Goal: Information Seeking & Learning: Learn about a topic

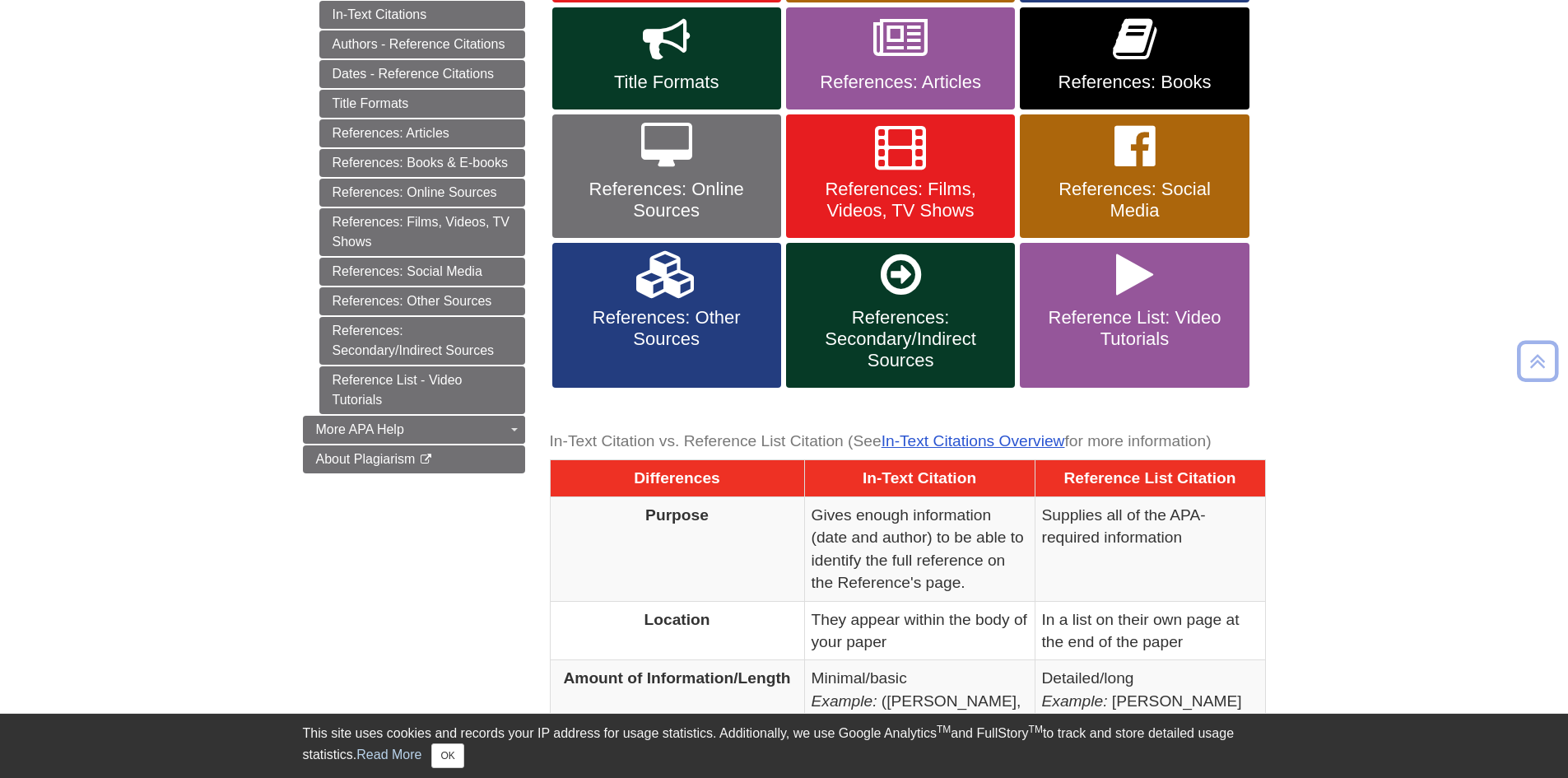
scroll to position [247, 0]
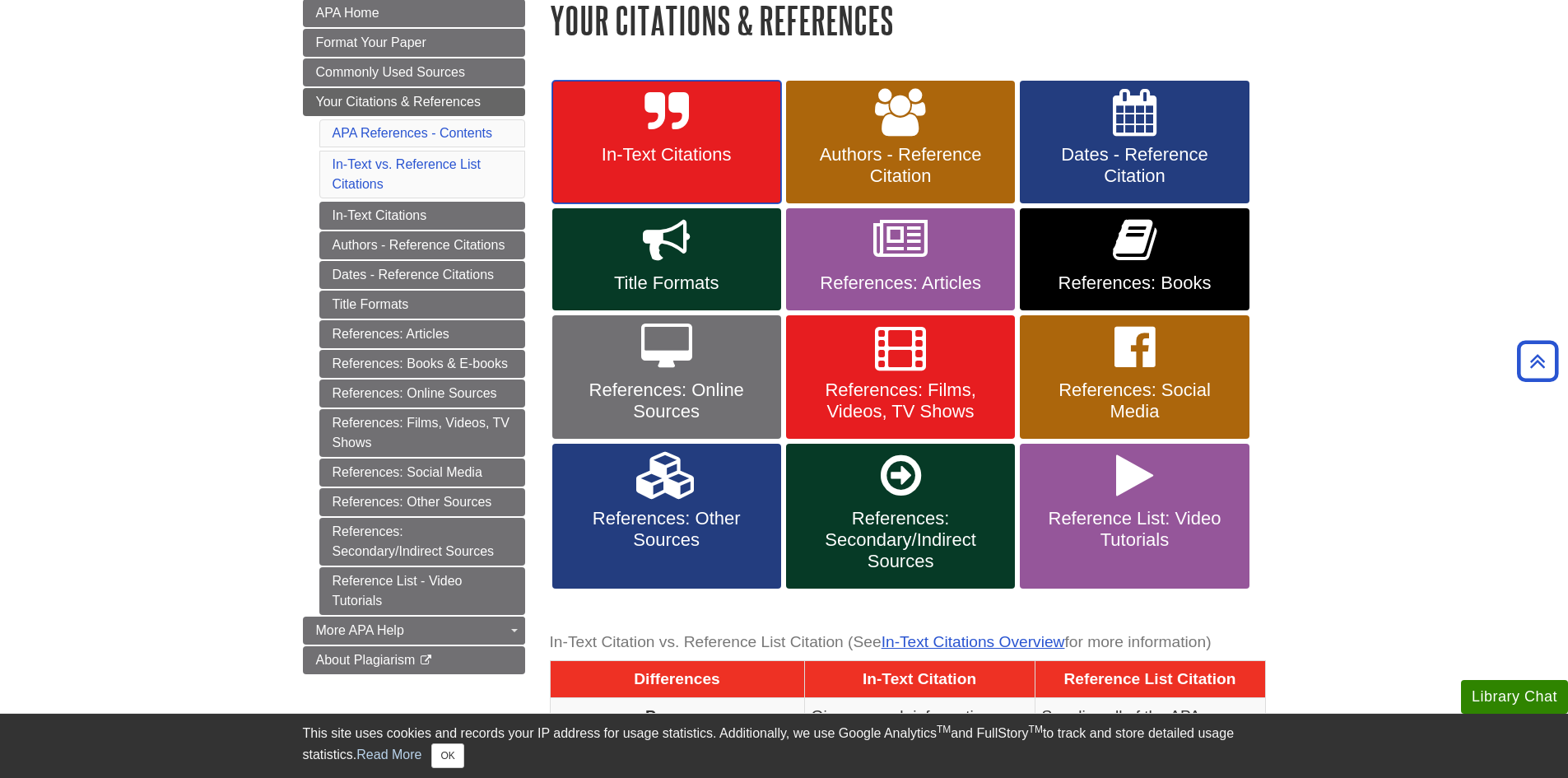
click at [691, 92] on link "In-Text Citations" at bounding box center [666, 142] width 229 height 123
click at [625, 272] on span "Title Formats" at bounding box center [666, 283] width 204 height 22
click at [1167, 260] on link "References: Books" at bounding box center [1134, 259] width 229 height 103
click at [967, 258] on link "References: Articles" at bounding box center [901, 259] width 229 height 103
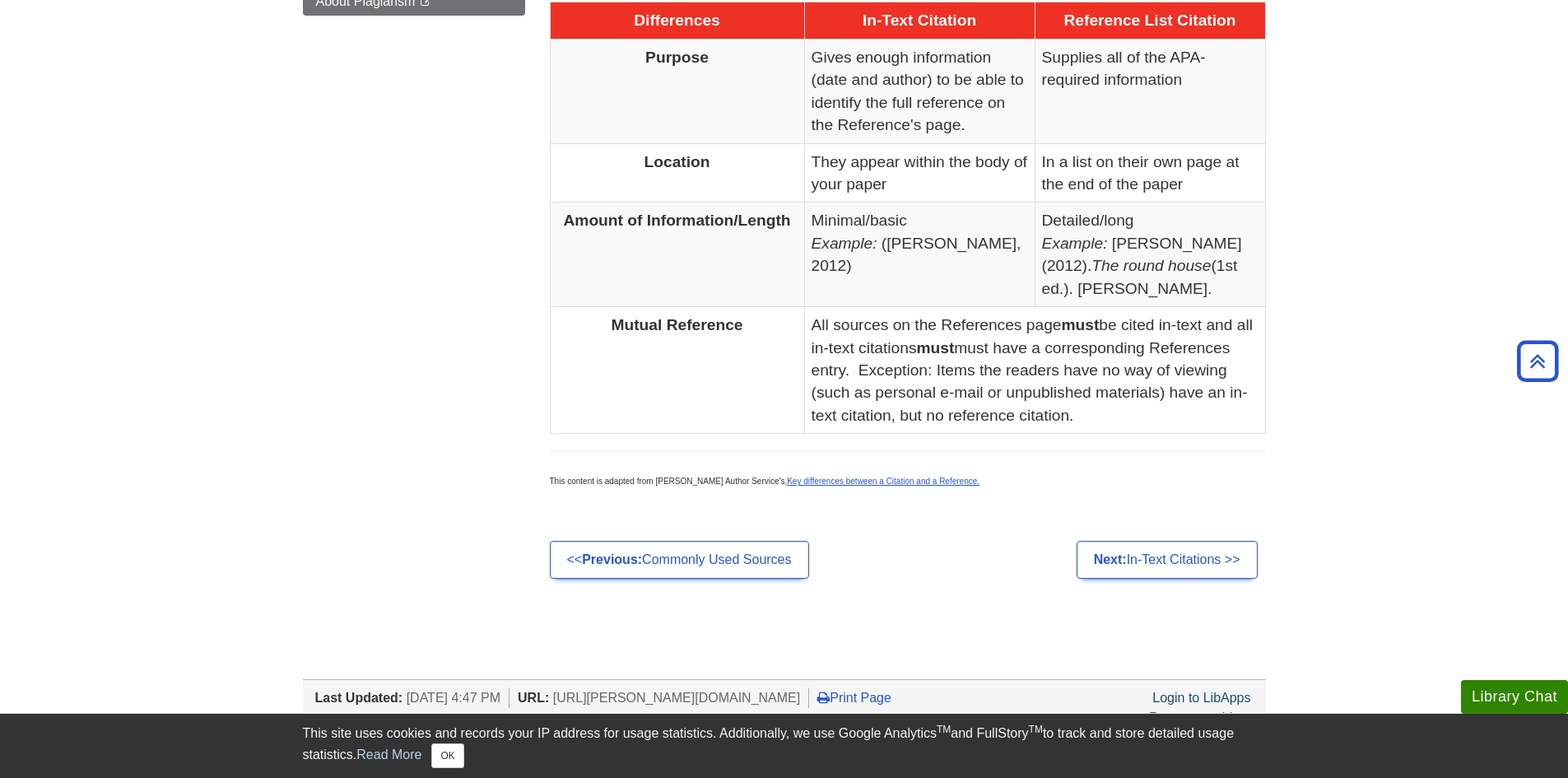
scroll to position [1160, 0]
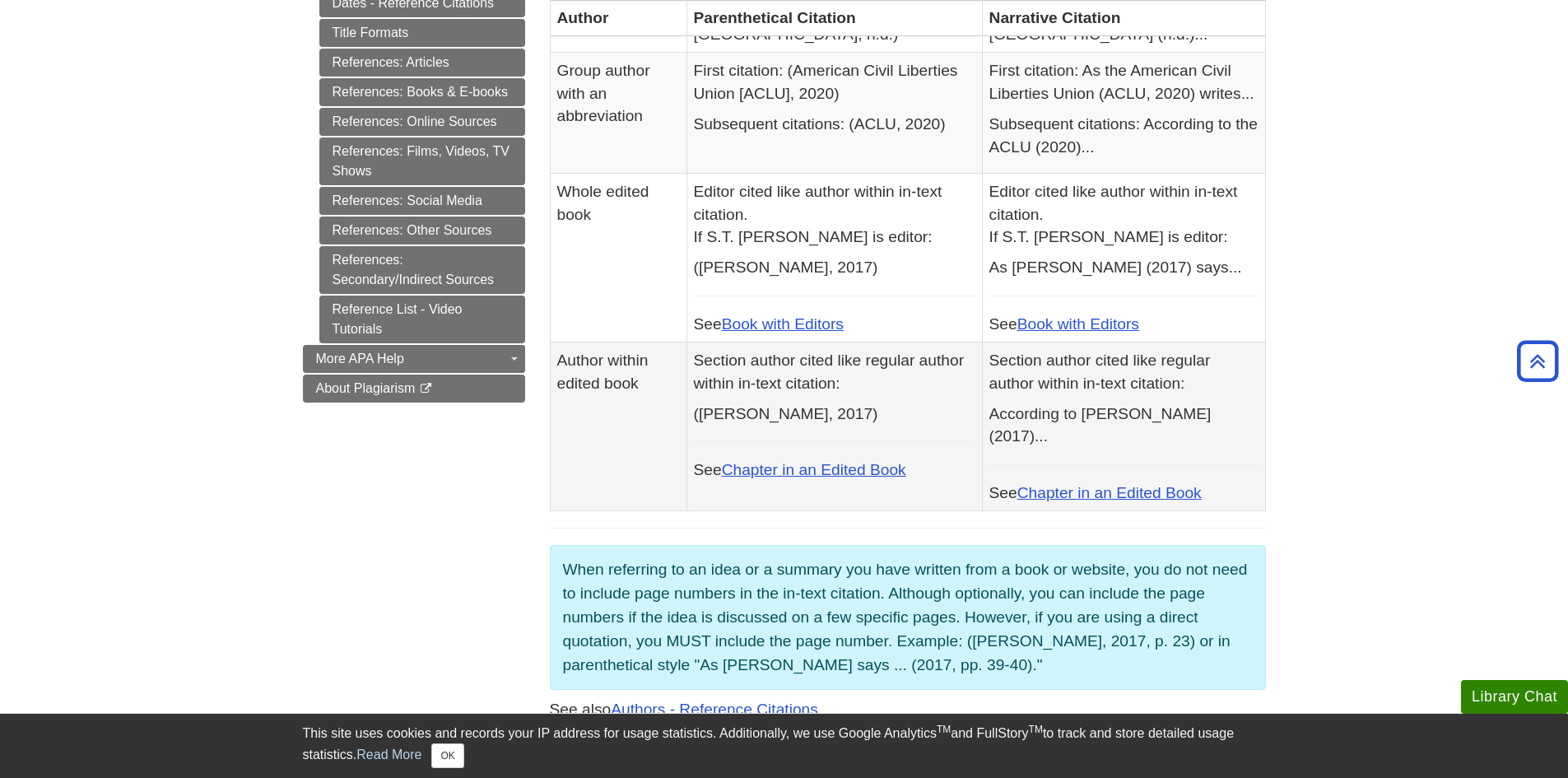
scroll to position [988, 0]
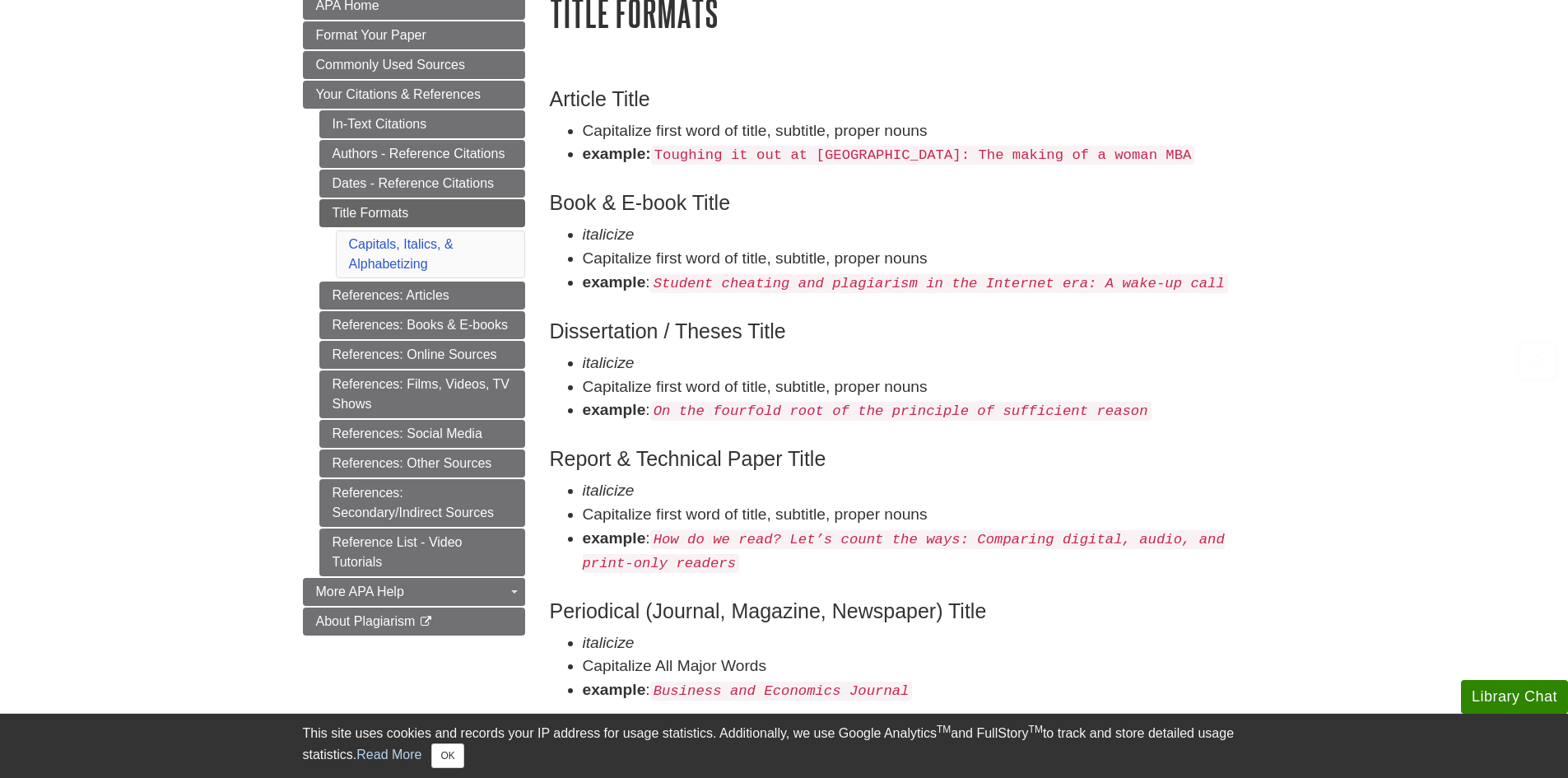
scroll to position [412, 0]
